Goal: Task Accomplishment & Management: Use online tool/utility

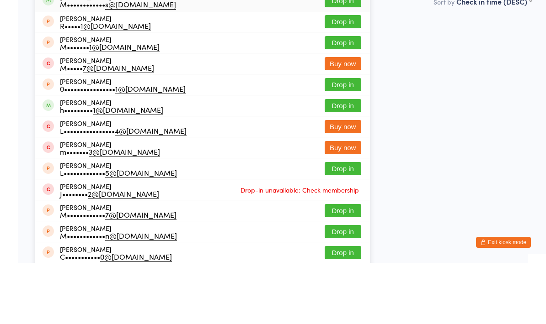
type input "Marios"
click at [346, 55] on button "Drop in" at bounding box center [342, 61] width 37 height 13
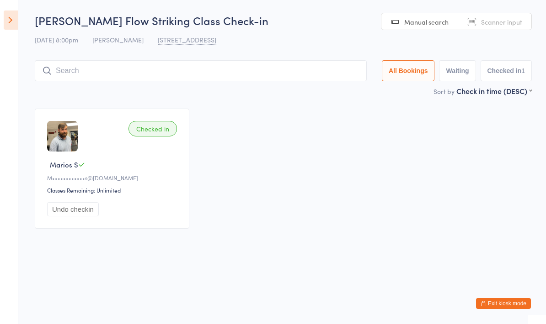
click at [166, 64] on input "search" at bounding box center [201, 70] width 332 height 21
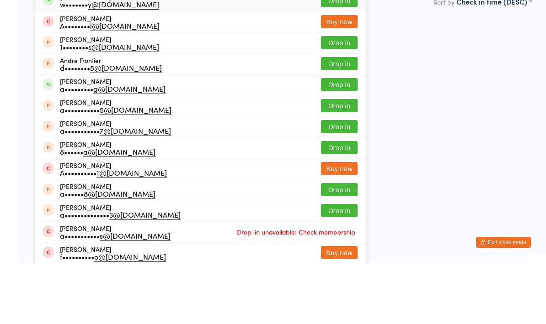
type input "[PERSON_NAME]"
click at [341, 55] on button "Drop in" at bounding box center [339, 61] width 37 height 13
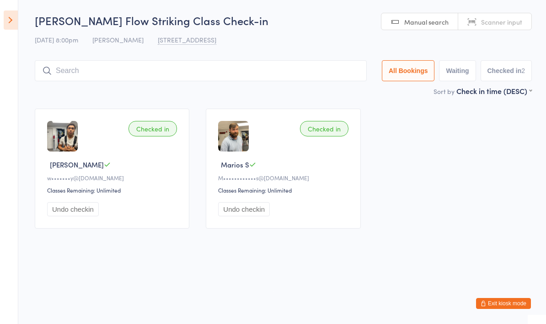
click at [92, 70] on input "search" at bounding box center [201, 70] width 332 height 21
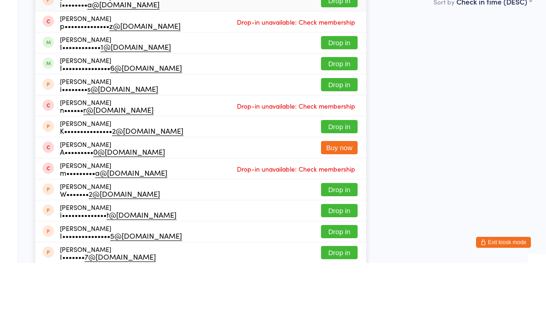
type input "[DEMOGRAPHIC_DATA]"
click at [335, 118] on button "Drop in" at bounding box center [339, 124] width 37 height 13
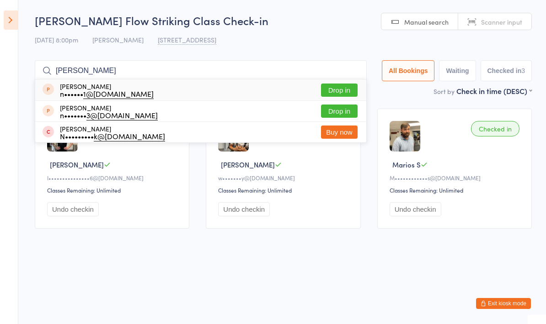
type input "[PERSON_NAME]"
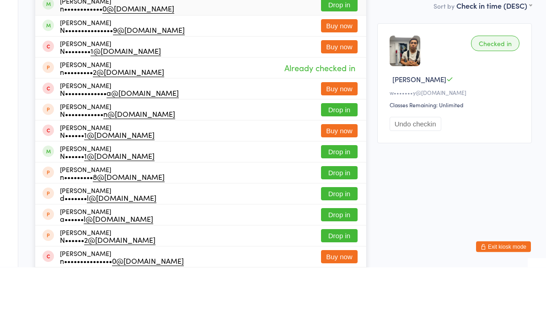
type input "[PERSON_NAME]"
click at [329, 55] on button "Drop in" at bounding box center [339, 61] width 37 height 13
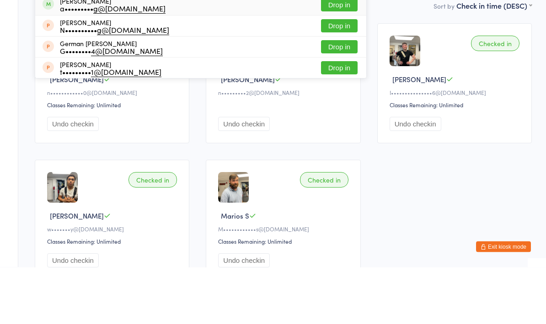
type input "Teng"
click at [336, 55] on button "Drop in" at bounding box center [339, 61] width 37 height 13
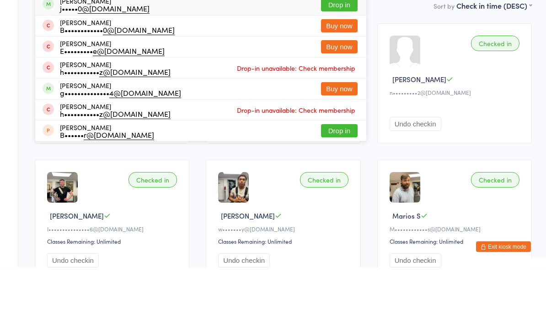
type input "[PERSON_NAME]"
click at [325, 55] on button "Drop in" at bounding box center [339, 61] width 37 height 13
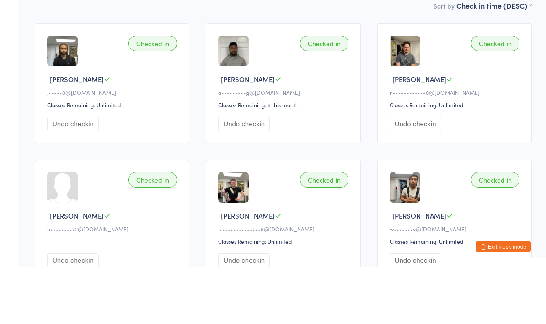
scroll to position [57, 0]
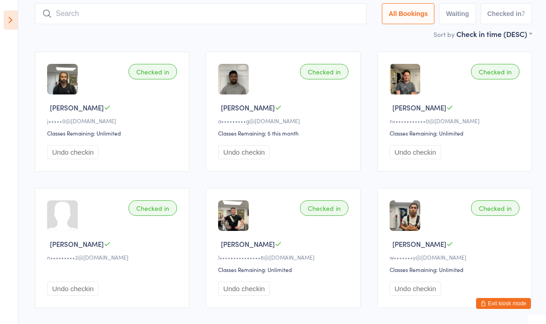
click at [75, 23] on input "search" at bounding box center [201, 13] width 332 height 21
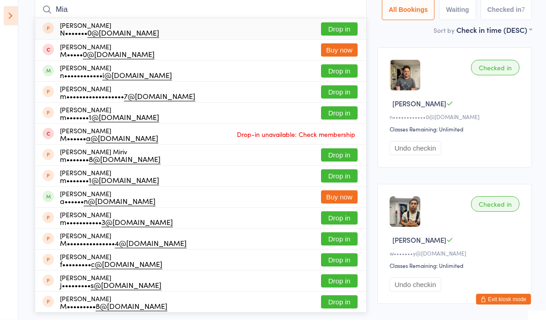
type input "Mia"
click at [331, 73] on button "Drop in" at bounding box center [339, 75] width 37 height 13
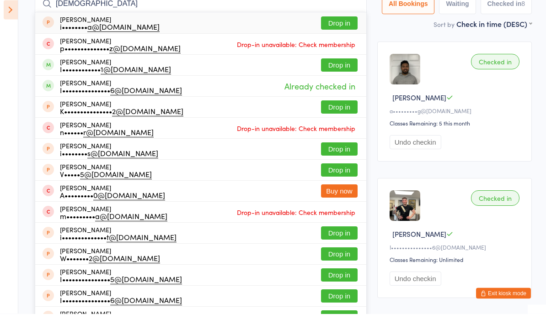
type input "[DEMOGRAPHIC_DATA]"
click at [211, 69] on div "[PERSON_NAME] I•••••••••••• 1@[DOMAIN_NAME] Drop in" at bounding box center [200, 75] width 331 height 21
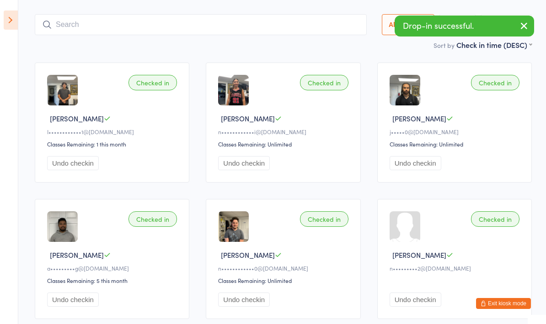
scroll to position [46, 0]
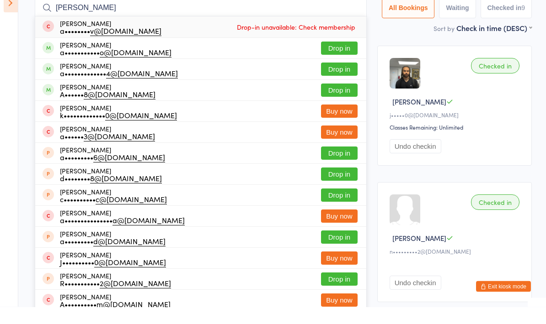
type input "[PERSON_NAME]"
click at [334, 80] on button "Drop in" at bounding box center [339, 86] width 37 height 13
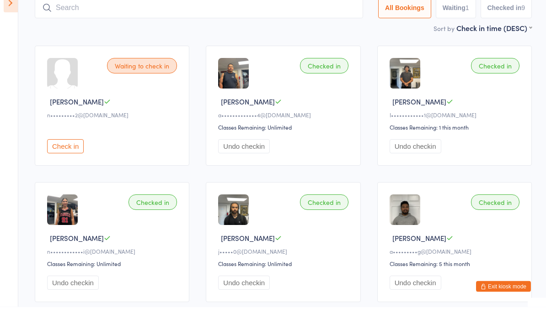
click at [317, 15] on input "search" at bounding box center [199, 25] width 328 height 21
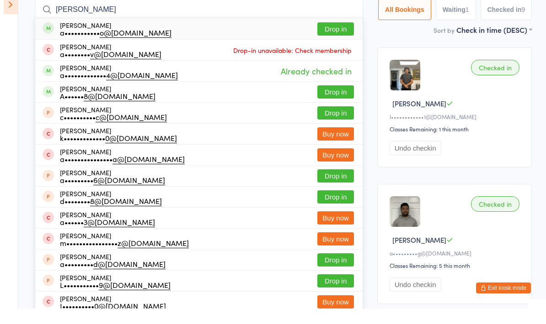
type input "[PERSON_NAME]"
click at [331, 38] on button "Drop in" at bounding box center [335, 44] width 37 height 13
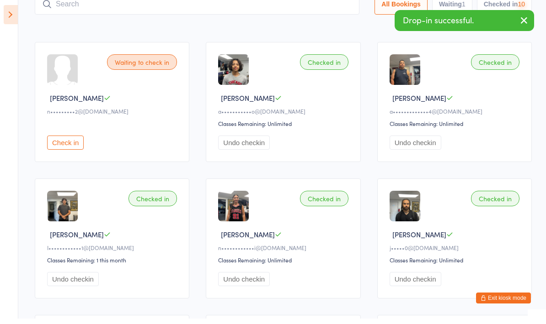
scroll to position [67, 0]
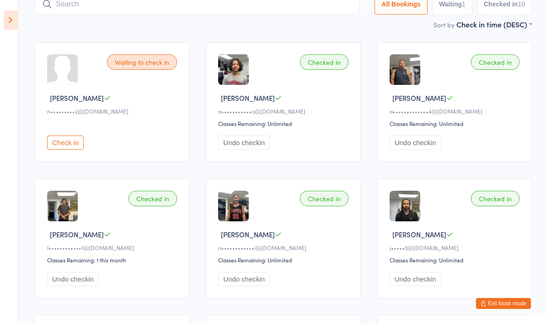
click at [172, 15] on input "search" at bounding box center [197, 4] width 324 height 21
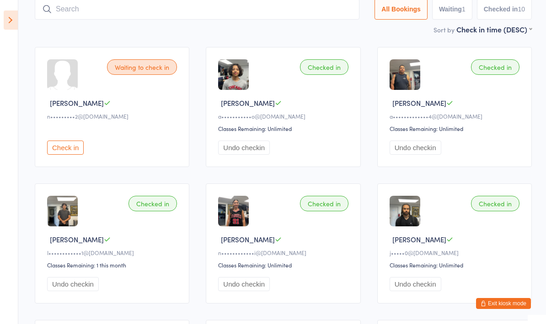
scroll to position [61, 0]
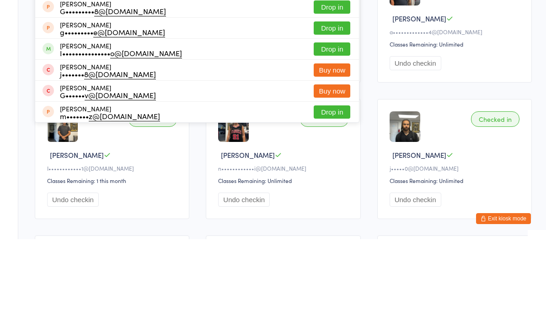
type input "Ger"
click at [313, 127] on button "Drop in" at bounding box center [331, 133] width 37 height 13
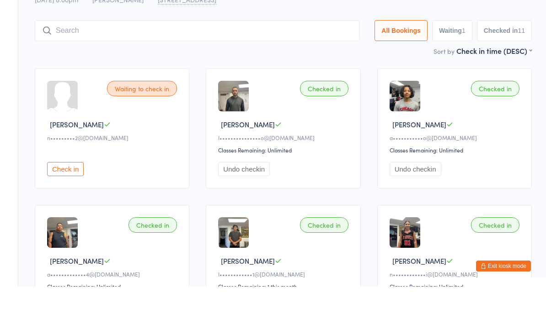
scroll to position [0, 0]
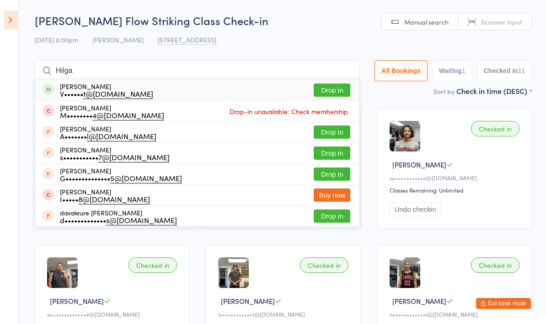
type input "Hilga"
click at [325, 84] on button "Drop in" at bounding box center [331, 90] width 37 height 13
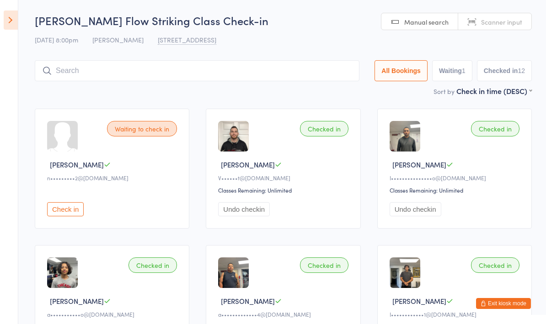
click at [237, 75] on input "search" at bounding box center [197, 70] width 324 height 21
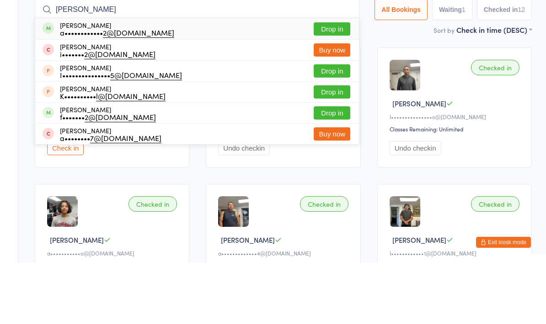
type input "[PERSON_NAME]"
click at [327, 84] on button "Drop in" at bounding box center [331, 90] width 37 height 13
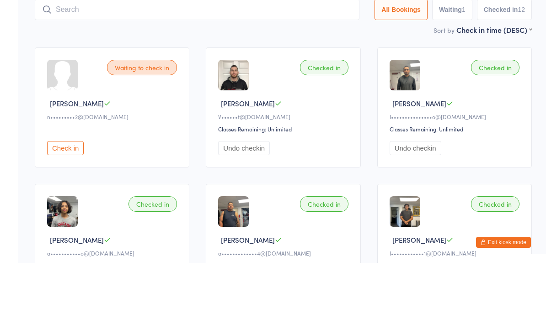
scroll to position [61, 0]
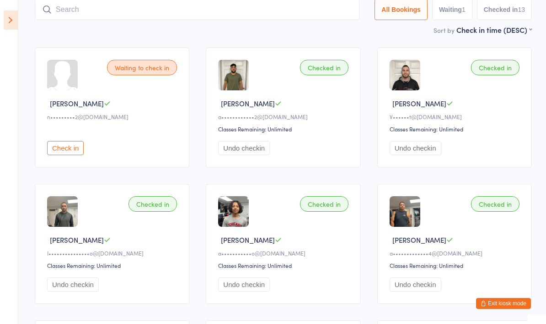
click at [196, 31] on div "Sort by Check in time (DESC) First name (ASC) First name (DESC) Last name (ASC)…" at bounding box center [283, 30] width 497 height 10
click at [233, 20] on input "search" at bounding box center [197, 9] width 324 height 21
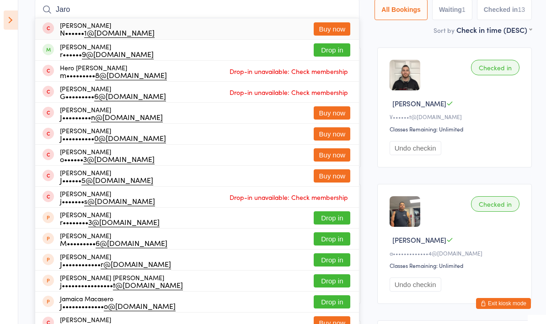
type input "Jaro"
click at [333, 56] on button "Drop in" at bounding box center [331, 49] width 37 height 13
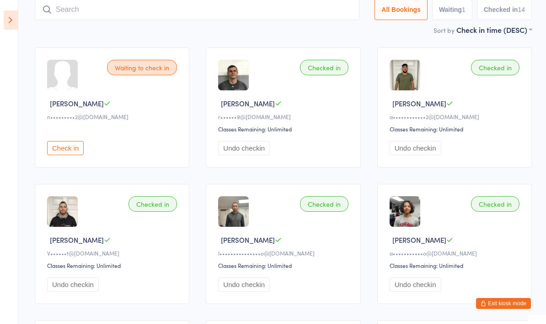
click at [80, 11] on input "search" at bounding box center [197, 9] width 324 height 21
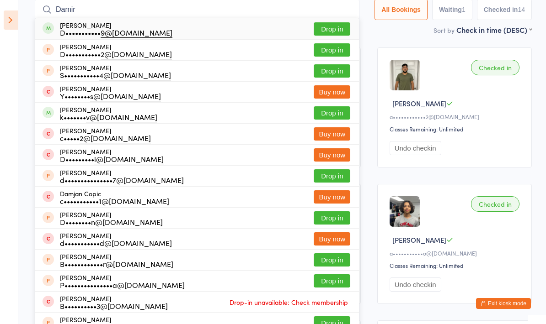
type input "Damir"
click at [322, 26] on button "Drop in" at bounding box center [331, 28] width 37 height 13
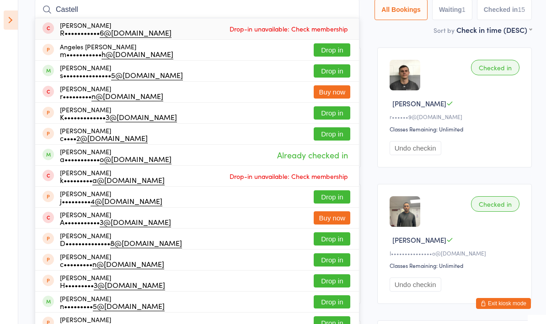
type input "Castell"
click at [121, 63] on div "[PERSON_NAME] s••••••••••••••• 5@[DOMAIN_NAME] Drop in" at bounding box center [196, 71] width 323 height 21
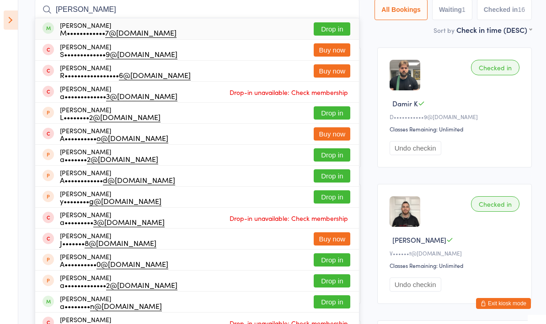
type input "[PERSON_NAME]"
click at [71, 27] on div "[PERSON_NAME] M•••••••••••• 7@[DOMAIN_NAME]" at bounding box center [118, 28] width 117 height 15
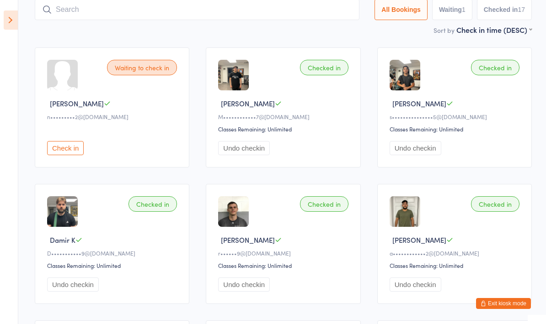
click at [307, 20] on input "search" at bounding box center [197, 9] width 324 height 21
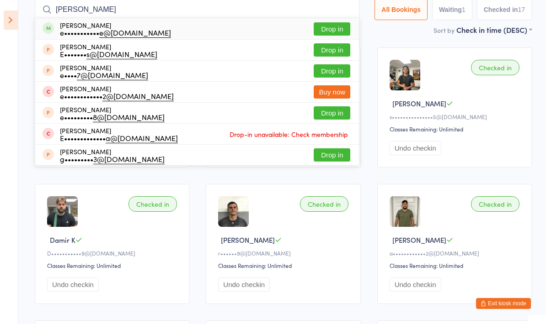
type input "[PERSON_NAME]"
click at [329, 32] on button "Drop in" at bounding box center [331, 28] width 37 height 13
